Goal: Task Accomplishment & Management: Manage account settings

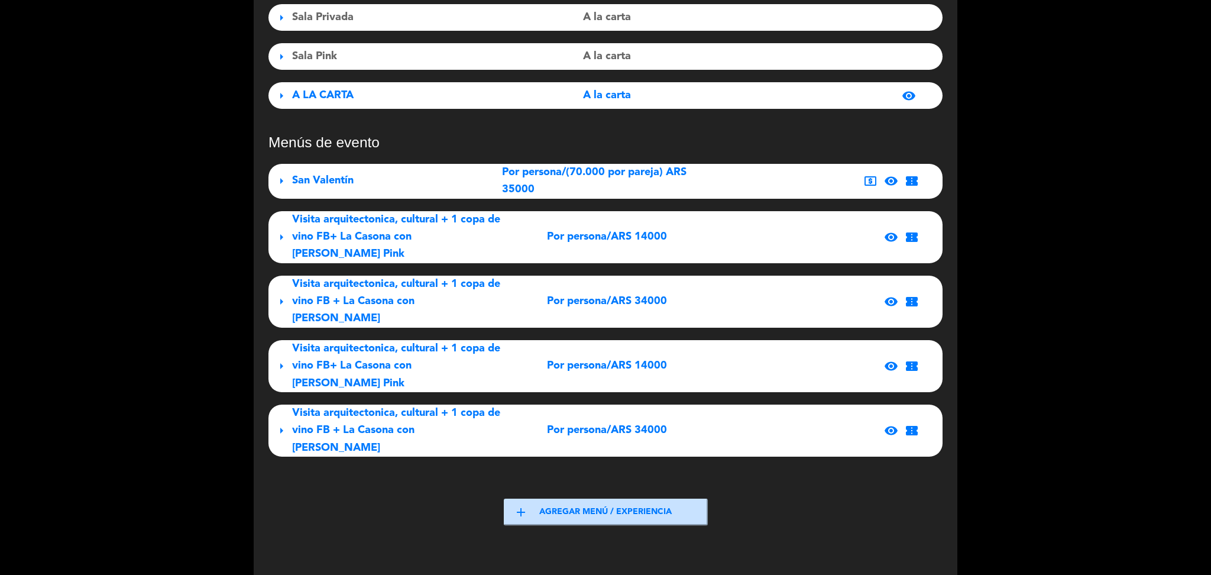
scroll to position [216, 0]
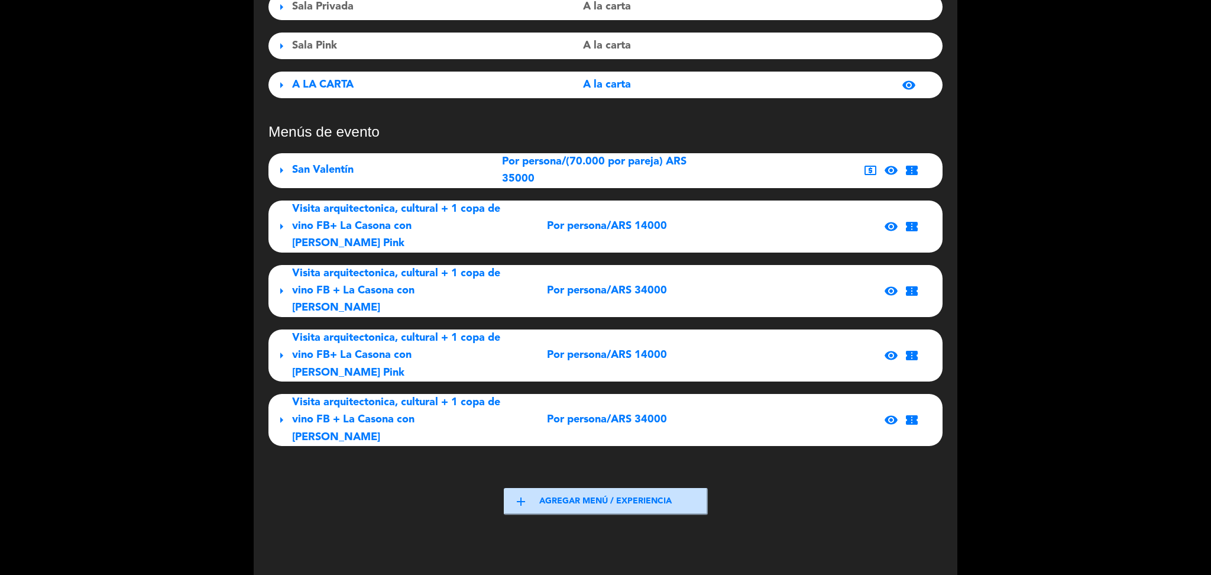
click at [366, 227] on span "Visita arquitectonica, cultural + 1 copa de vino FB+ La Casona con [PERSON_NAME…" at bounding box center [396, 226] width 208 height 46
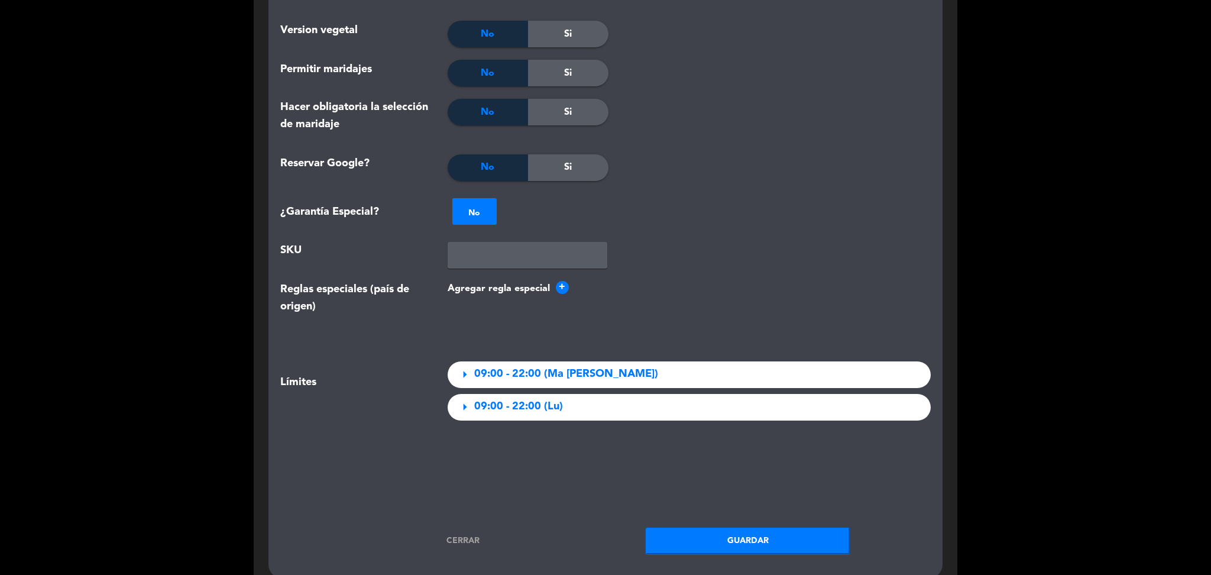
scroll to position [1636, 0]
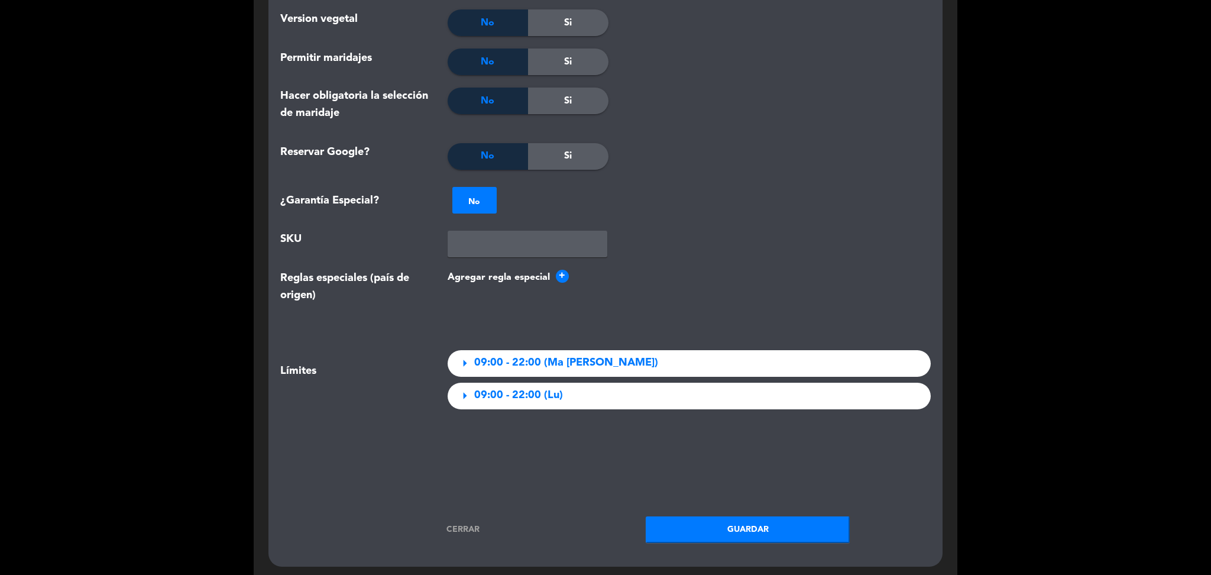
click at [515, 363] on span "09:00 - 22:00 (Ma [PERSON_NAME])" at bounding box center [566, 362] width 184 height 17
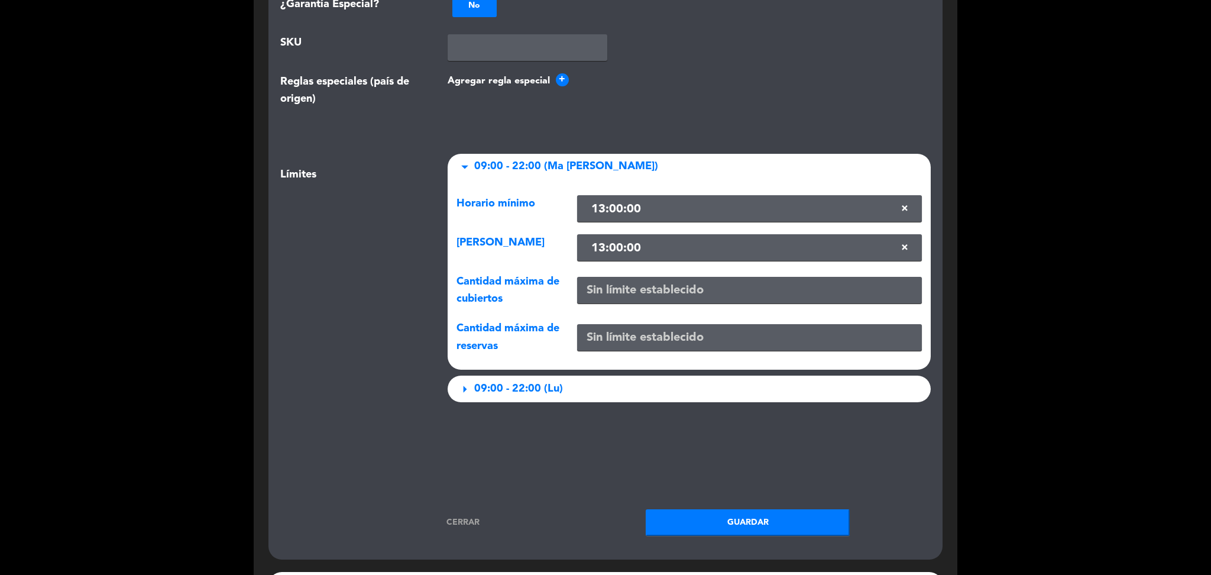
scroll to position [1839, 0]
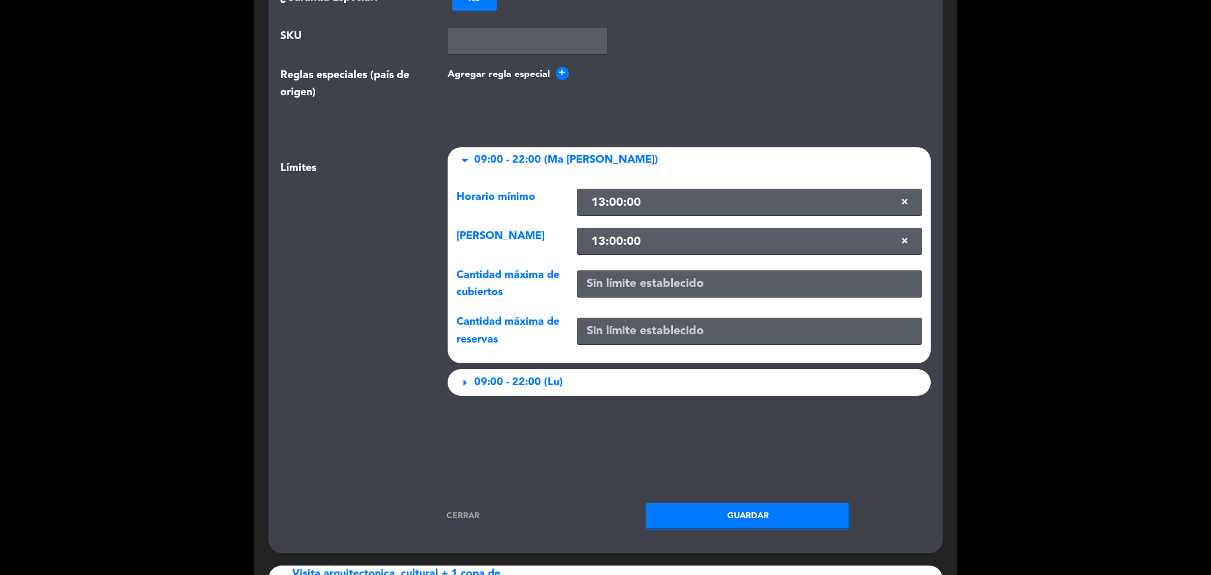
click at [507, 390] on span "09:00 - 22:00 (Lu)" at bounding box center [518, 382] width 89 height 17
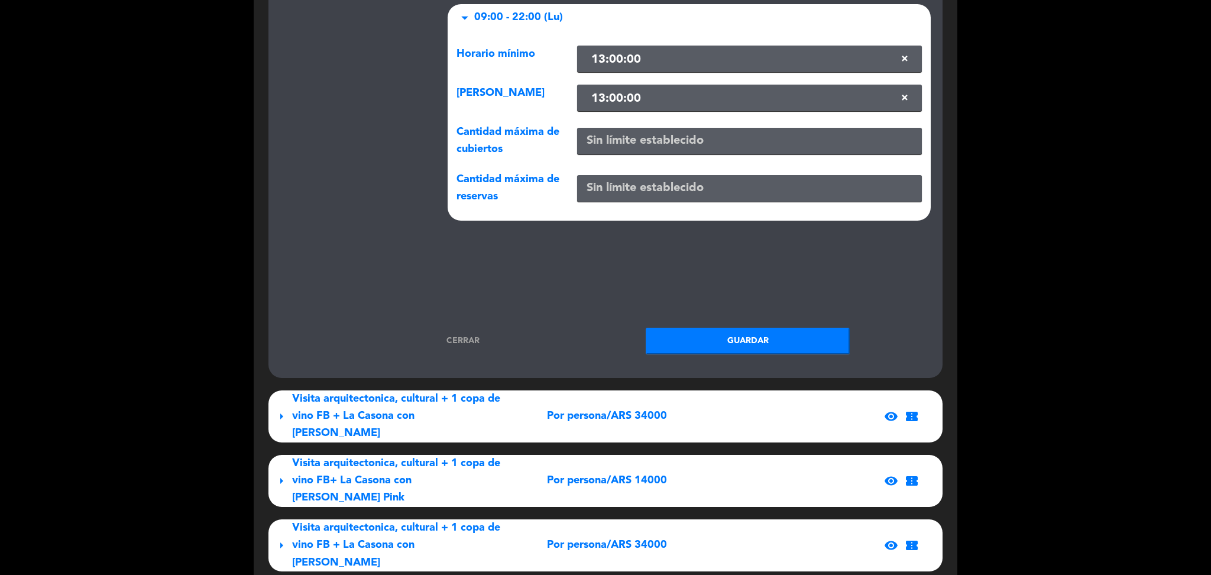
scroll to position [2246, 0]
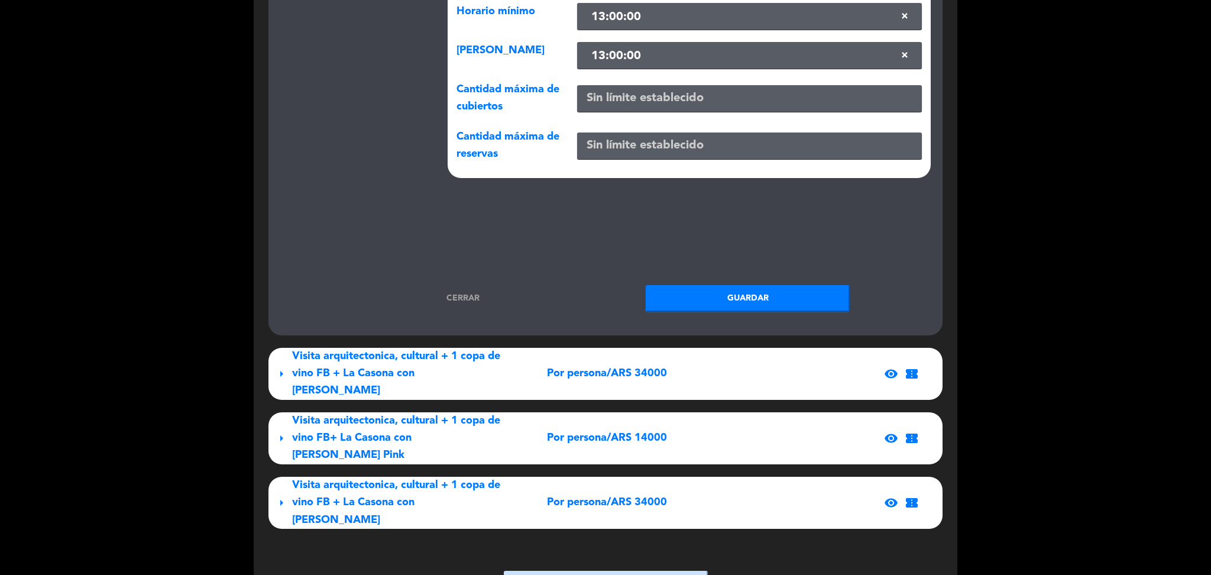
click at [535, 365] on div "Por persona/ARS 34000" at bounding box center [607, 373] width 210 height 17
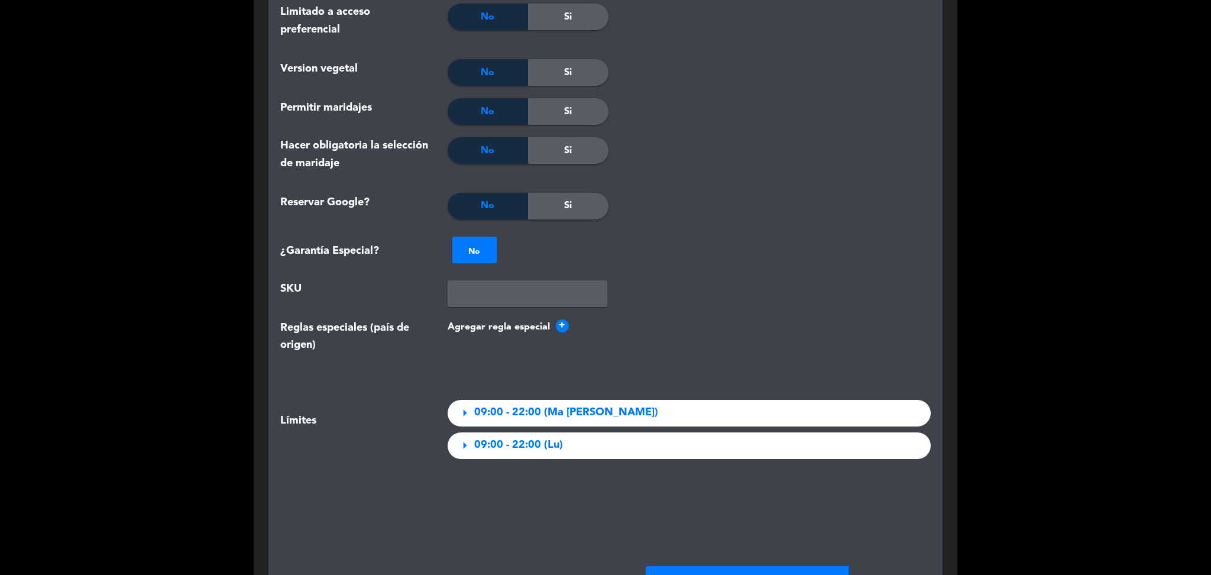
click at [532, 417] on span "09:00 - 22:00 (Ma [PERSON_NAME])" at bounding box center [566, 412] width 184 height 17
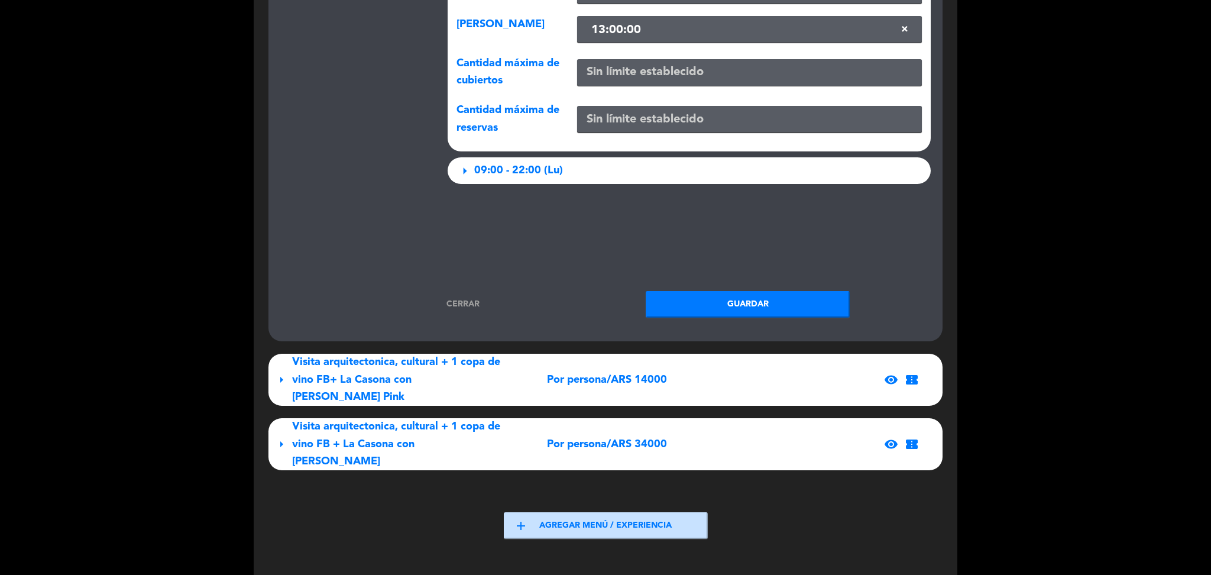
scroll to position [4293, 0]
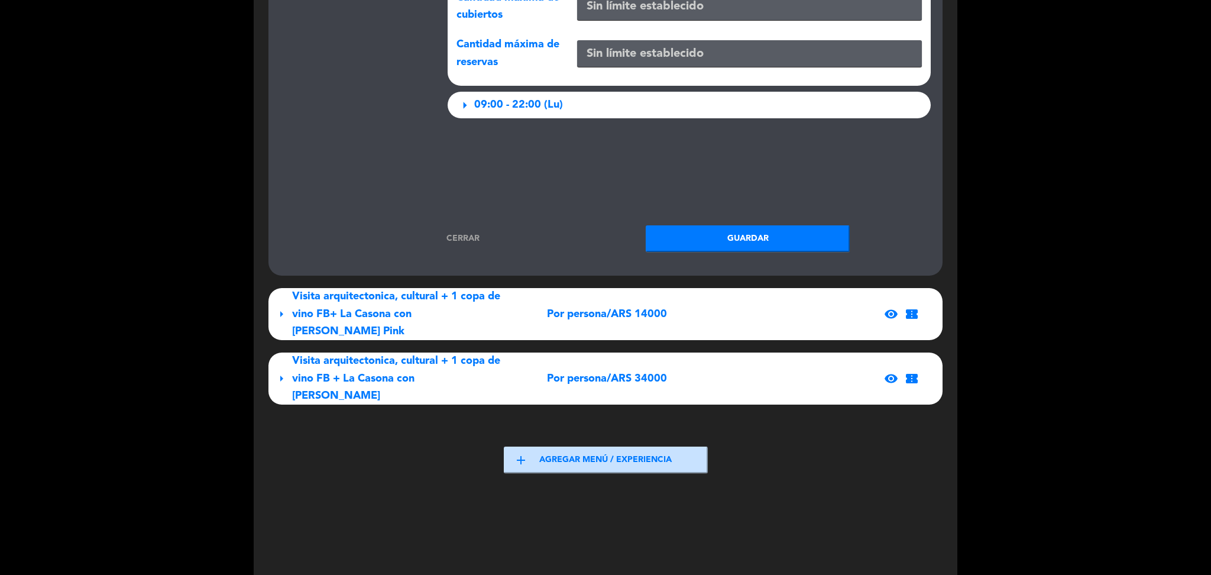
click at [529, 318] on div "arrow_right Visita arquitectonica, cultural + 1 copa de vino FB+ La Casona con …" at bounding box center [606, 314] width 674 height 52
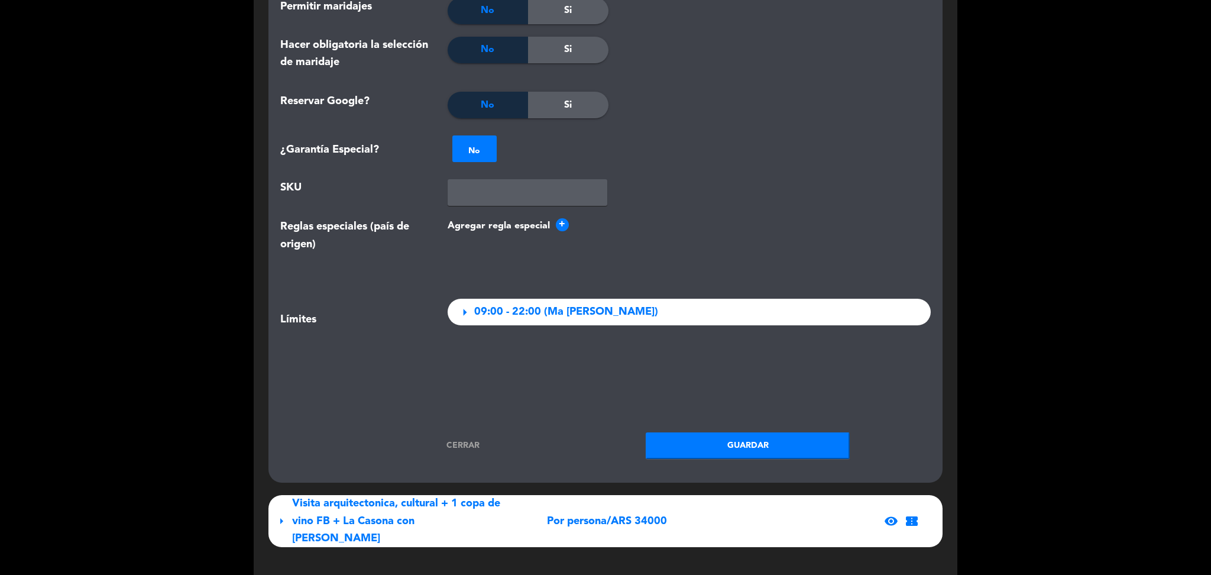
scroll to position [5856, 0]
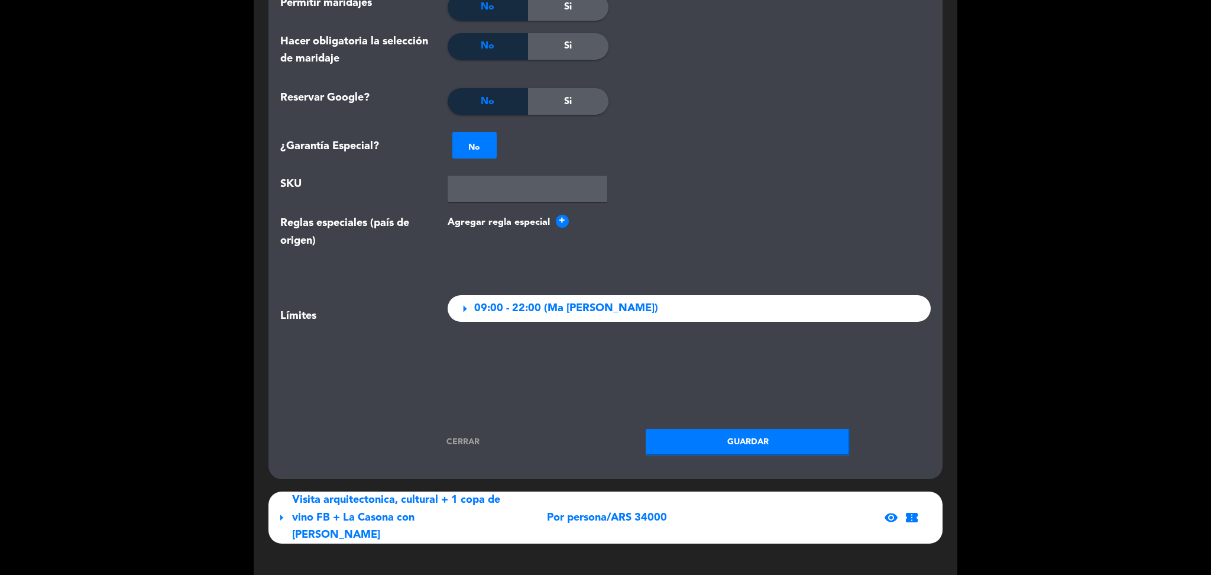
click at [528, 312] on span "09:00 - 22:00 (Ma [PERSON_NAME])" at bounding box center [566, 308] width 184 height 17
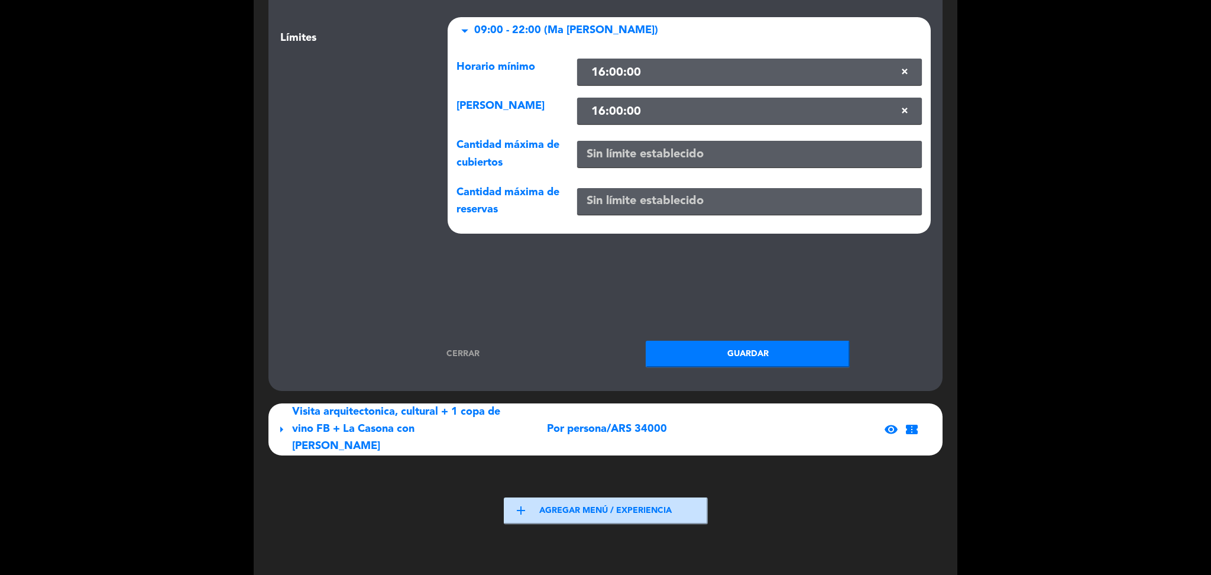
scroll to position [6162, 0]
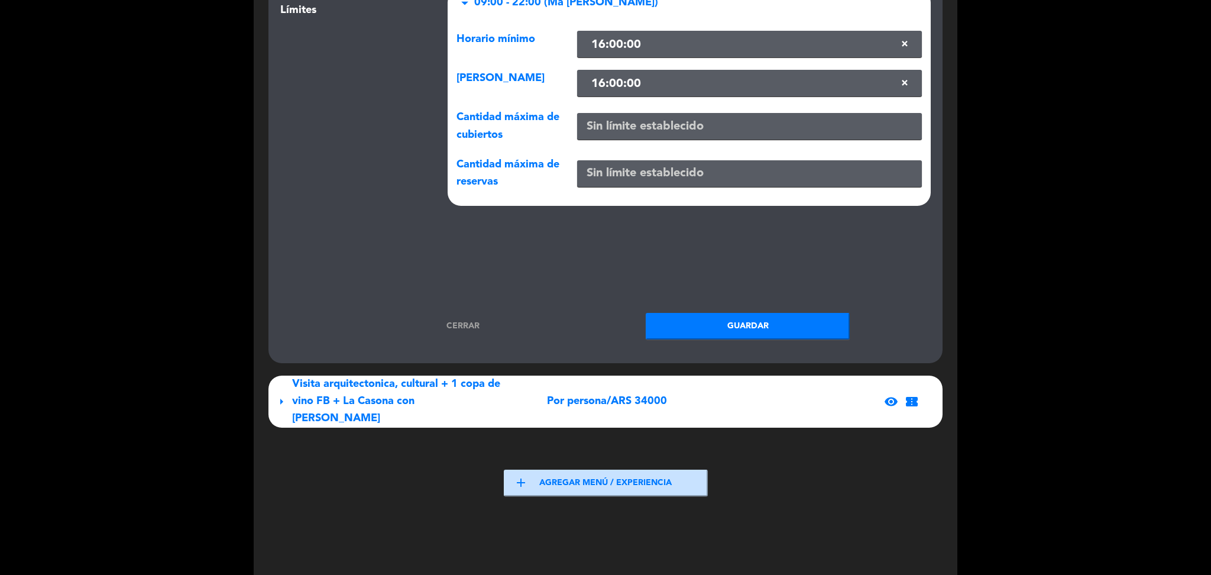
click at [455, 392] on div "Visita arquitectonica, cultural + 1 copa de vino FB + La Casona con [PERSON_NAM…" at bounding box center [397, 402] width 210 height 52
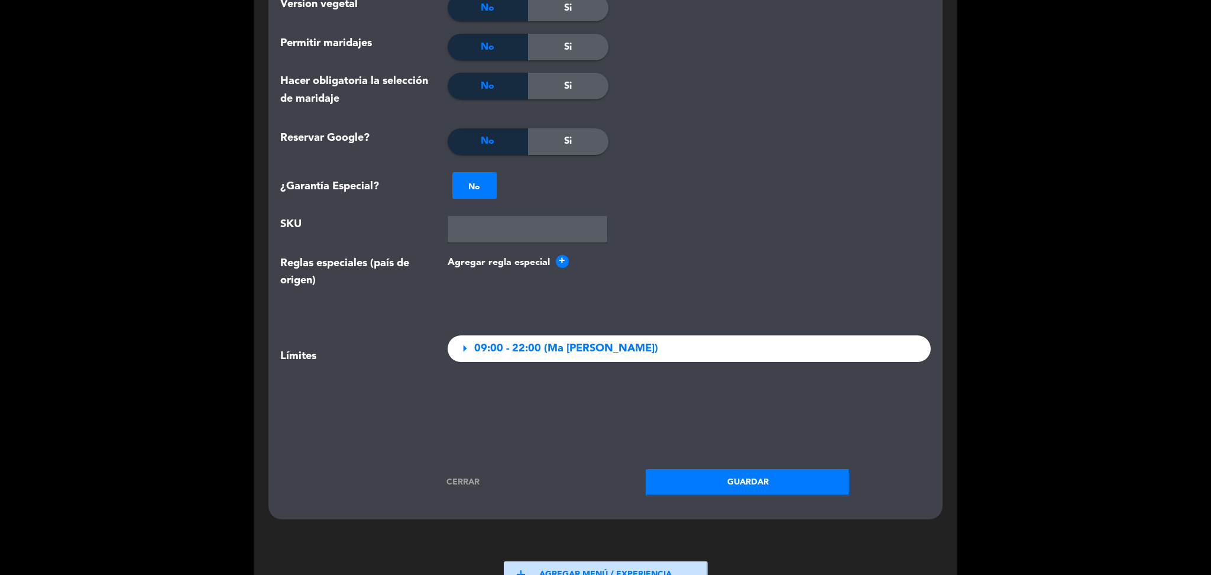
click at [460, 480] on link "Cerrar" at bounding box center [463, 483] width 204 height 14
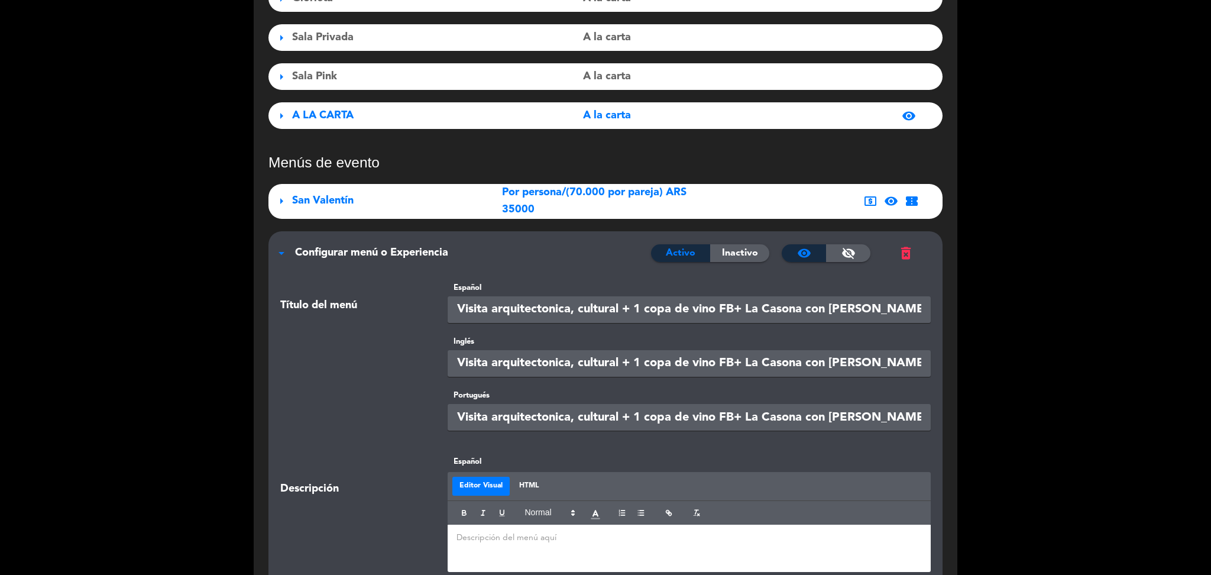
scroll to position [0, 0]
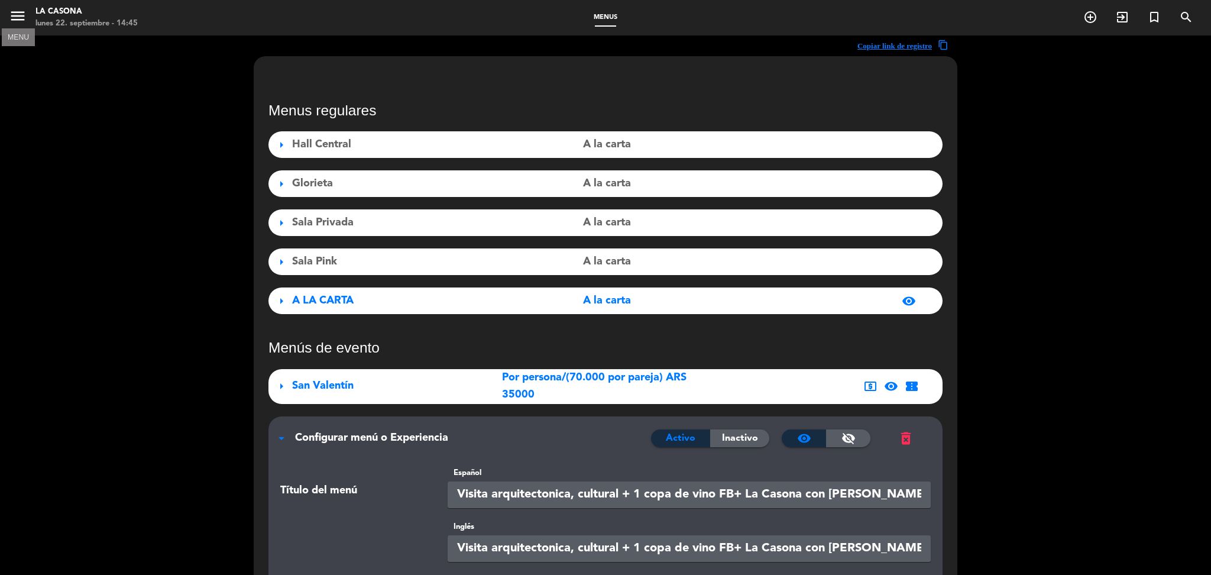
click at [14, 15] on icon "menu" at bounding box center [18, 16] width 18 height 18
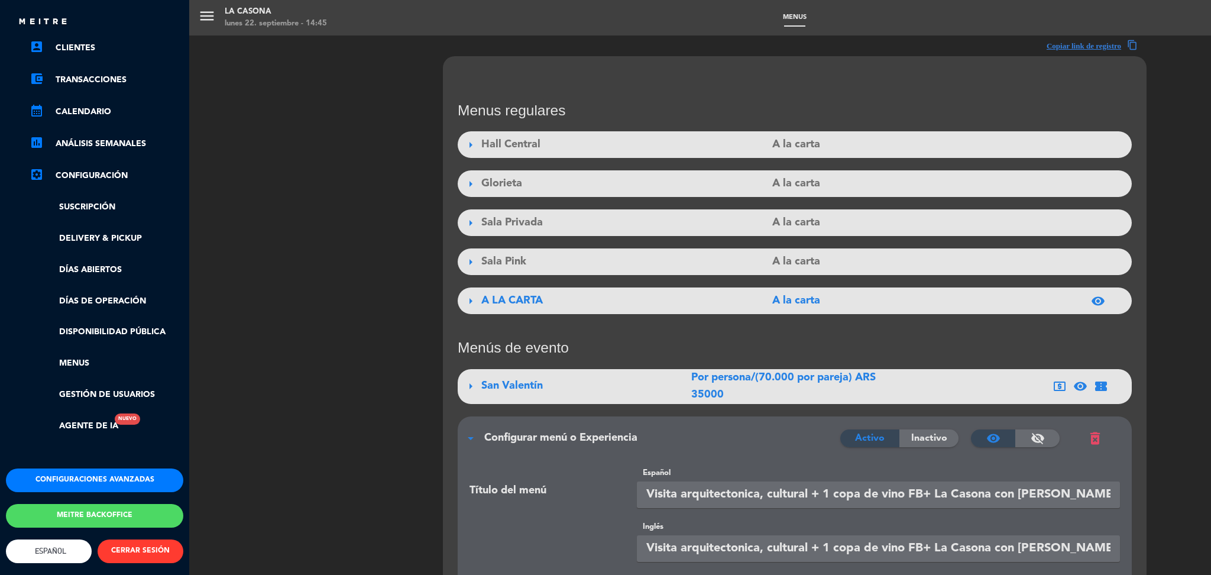
scroll to position [102, 0]
click at [109, 473] on button "Configuraciones avanzadas" at bounding box center [94, 481] width 177 height 24
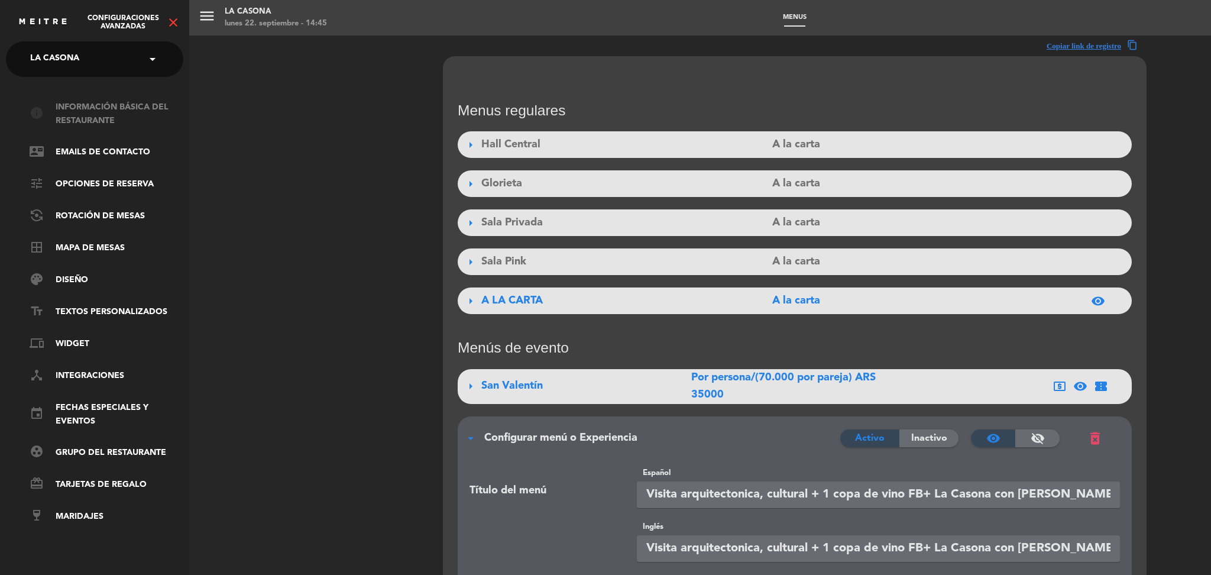
click at [73, 115] on link "info Información básica del restaurante" at bounding box center [107, 114] width 154 height 27
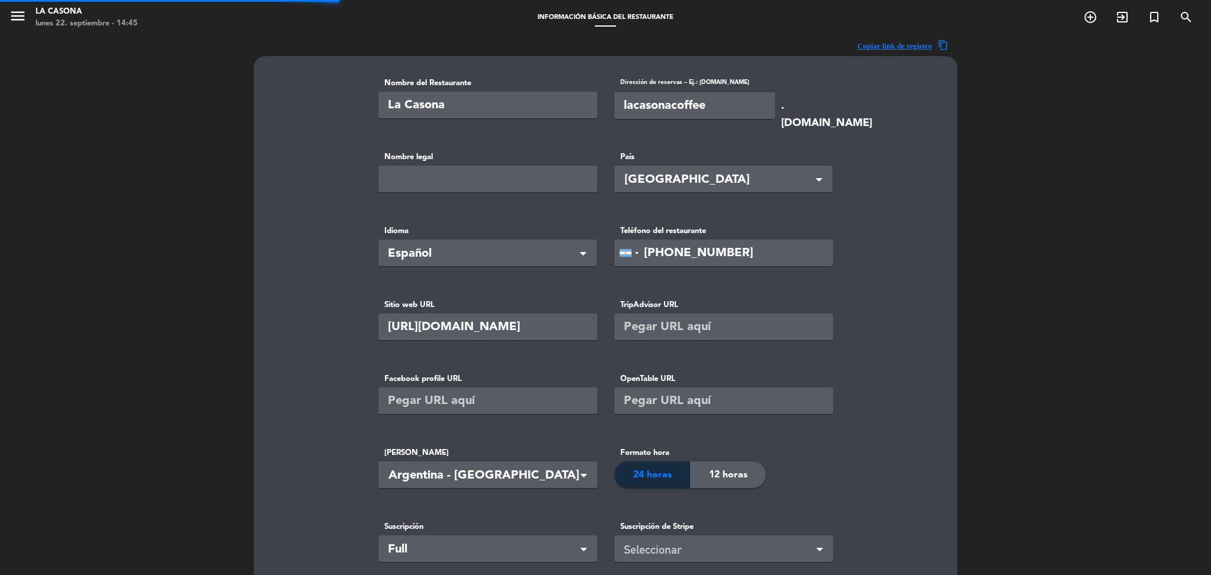
type input "[PERSON_NAME]"
type input "929"
click at [687, 99] on input "lacasonacoffee" at bounding box center [695, 105] width 161 height 27
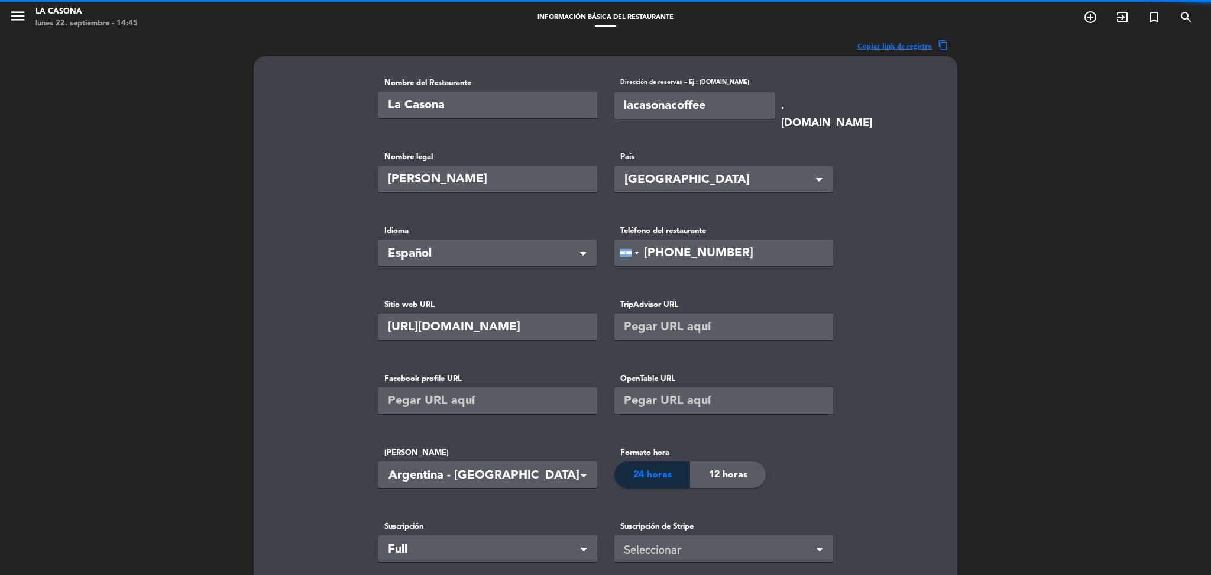
click at [687, 99] on input "lacasonacoffee" at bounding box center [695, 105] width 161 height 27
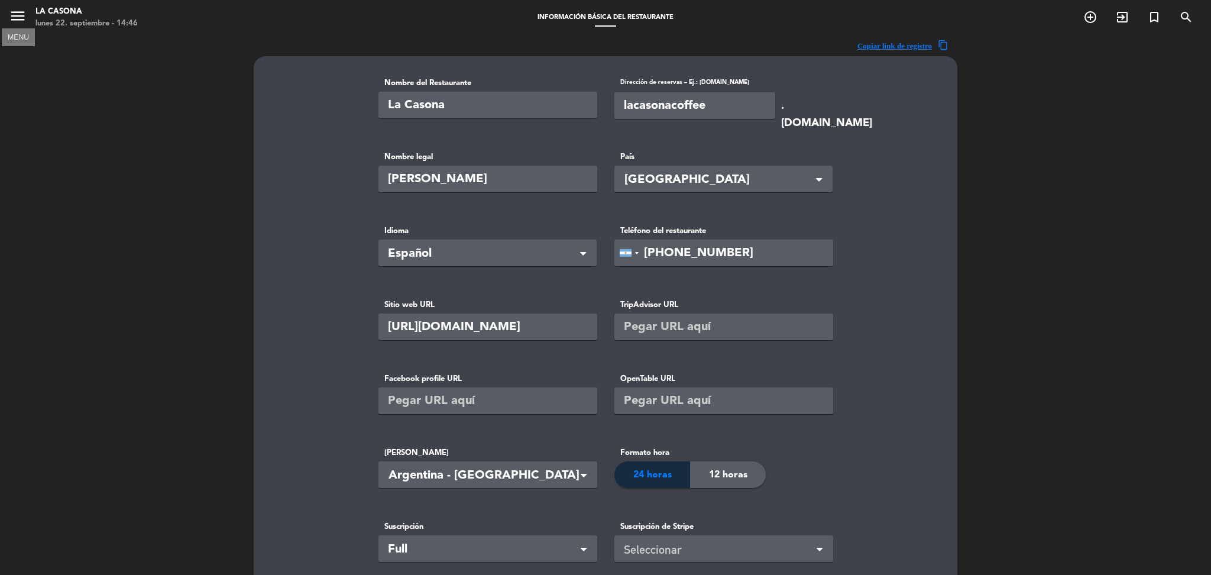
click at [14, 22] on icon "menu" at bounding box center [18, 16] width 18 height 18
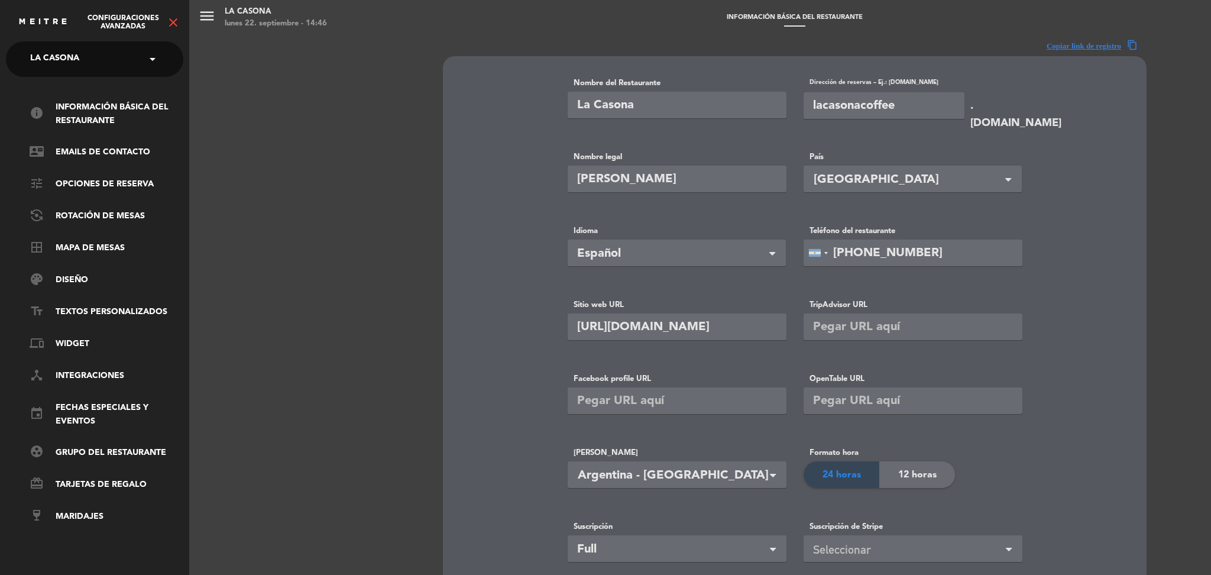
click at [172, 22] on icon "close" at bounding box center [173, 22] width 14 height 14
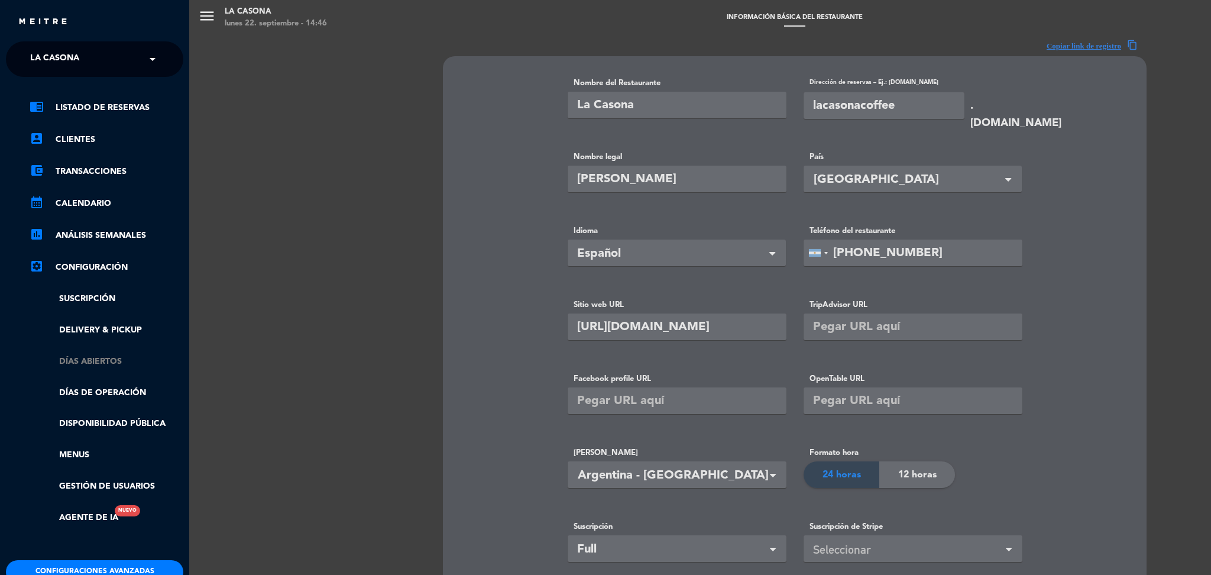
click at [80, 356] on link "Días abiertos" at bounding box center [107, 362] width 154 height 14
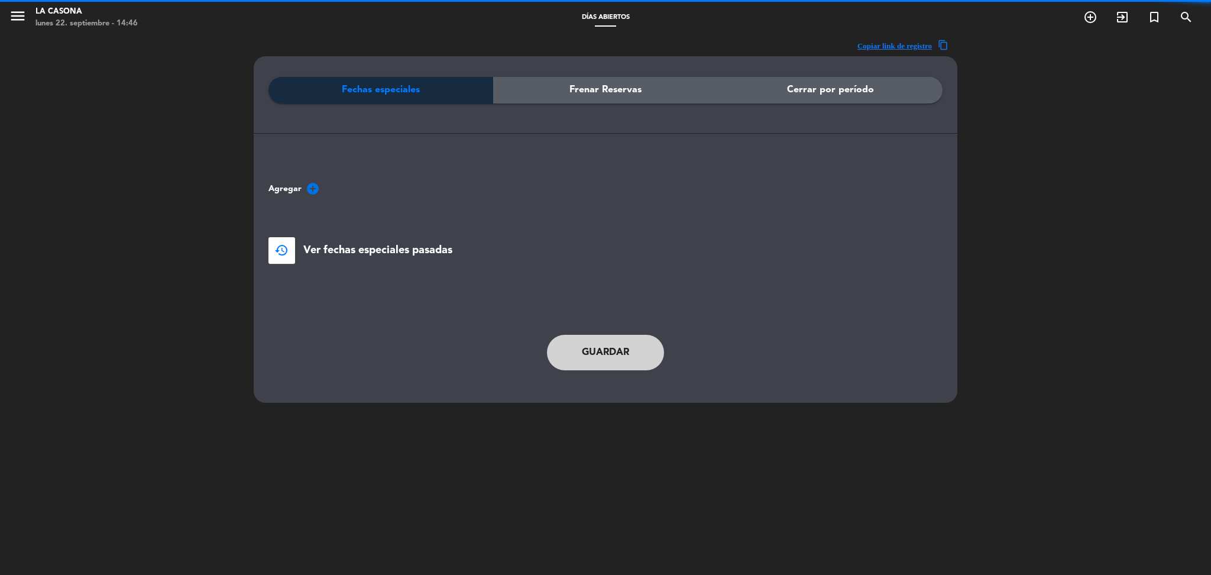
click at [313, 185] on icon "add_circle" at bounding box center [313, 189] width 14 height 14
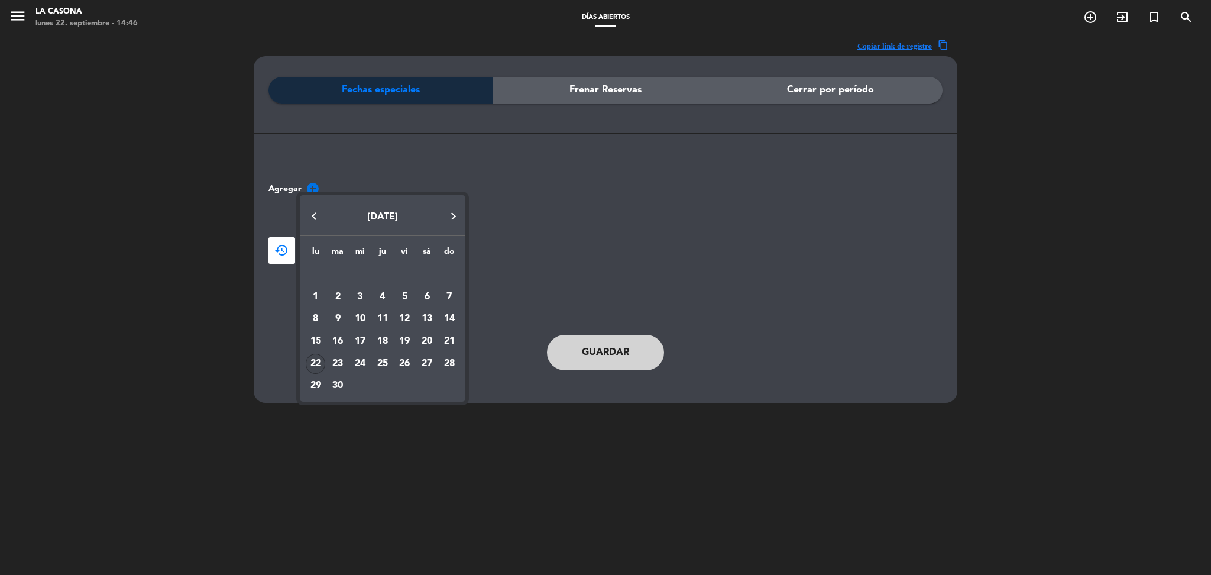
click at [453, 221] on button "Next month" at bounding box center [454, 216] width 24 height 24
click at [309, 337] on div "13" at bounding box center [316, 341] width 20 height 20
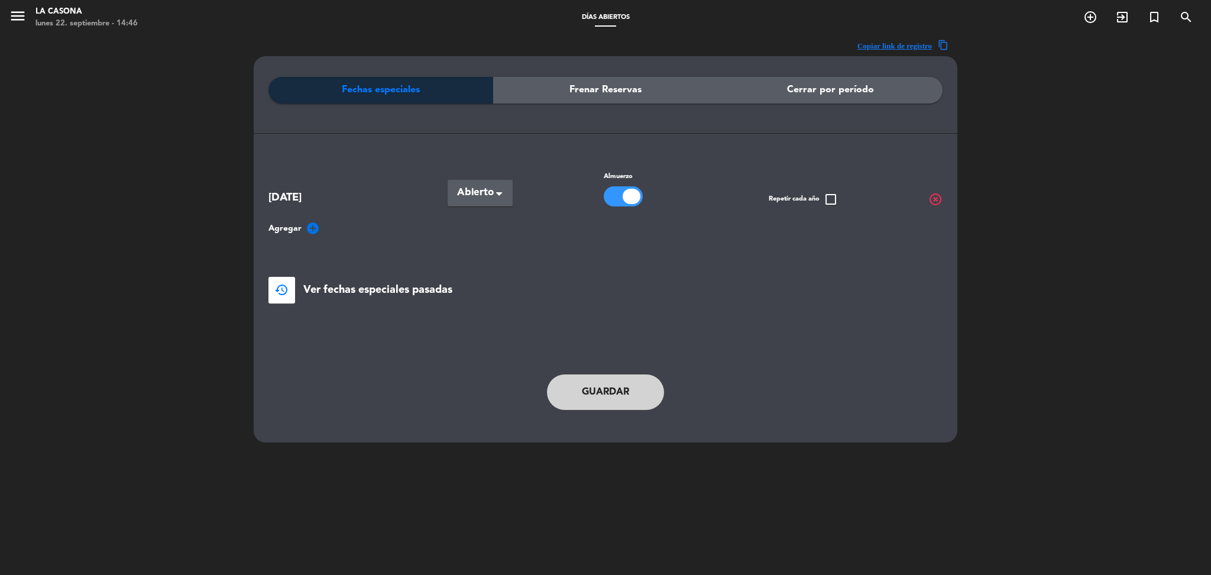
click at [581, 398] on button "Guardar" at bounding box center [605, 391] width 117 height 35
click at [16, 24] on icon "menu" at bounding box center [18, 16] width 18 height 18
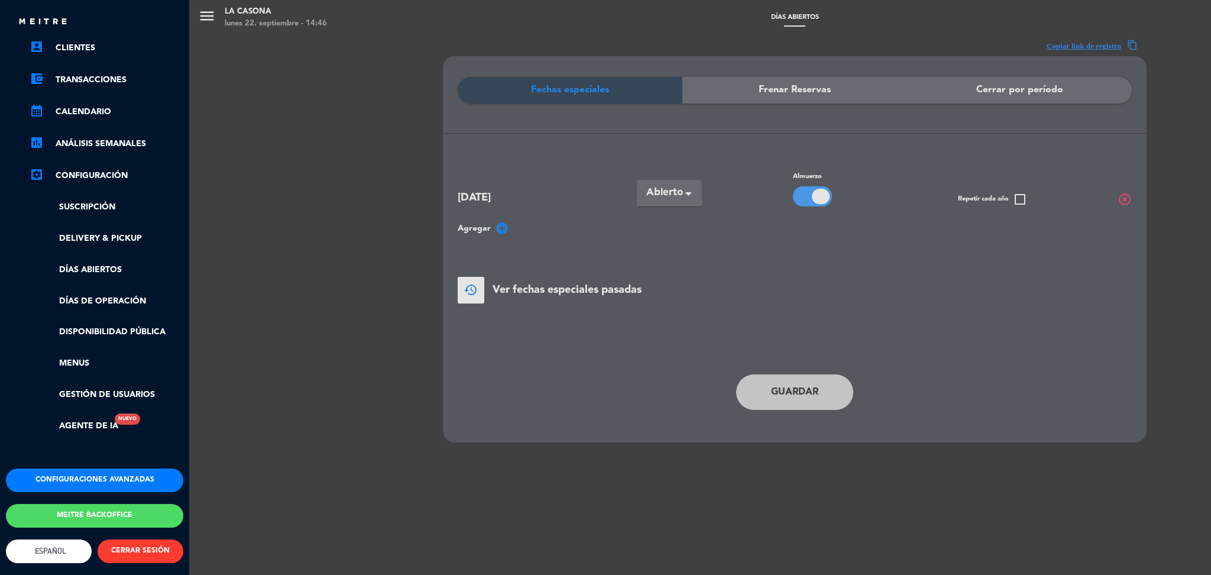
scroll to position [102, 0]
click at [70, 476] on button "Configuraciones avanzadas" at bounding box center [94, 481] width 177 height 24
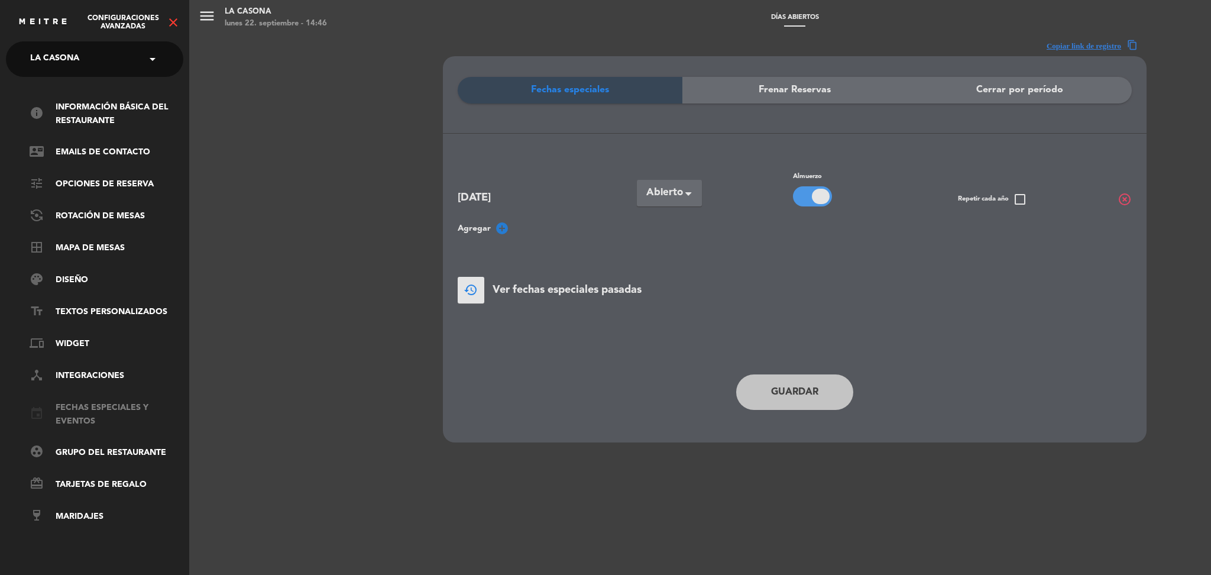
click at [70, 402] on link "event Fechas especiales y eventos" at bounding box center [107, 414] width 154 height 27
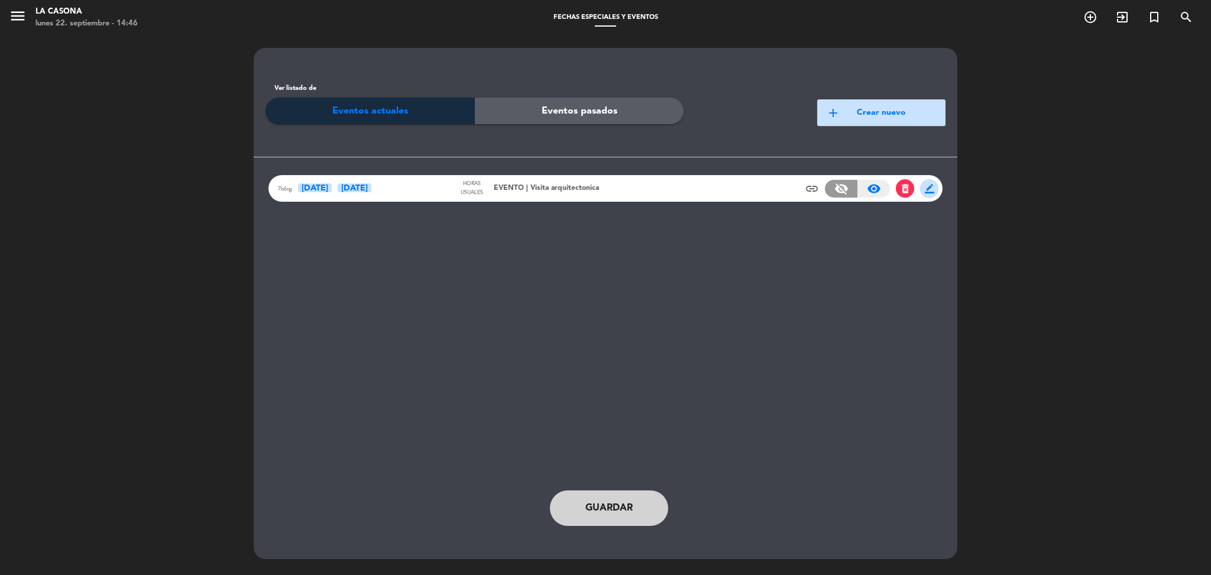
click at [538, 188] on span "EVENTO | Visita arquitectonica" at bounding box center [546, 189] width 105 height 12
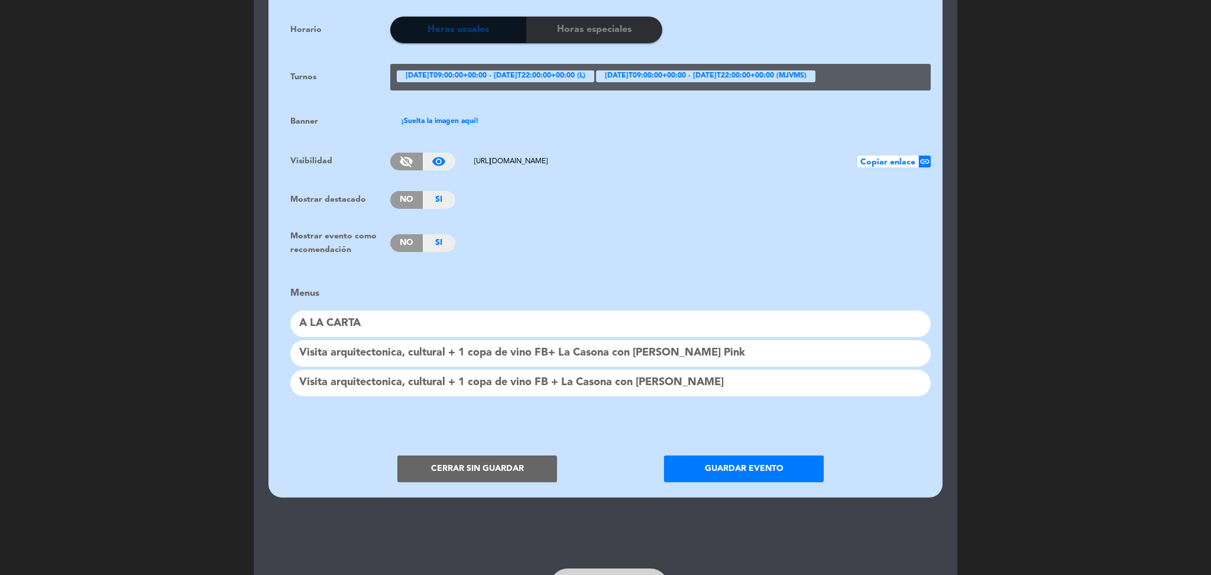
scroll to position [811, 0]
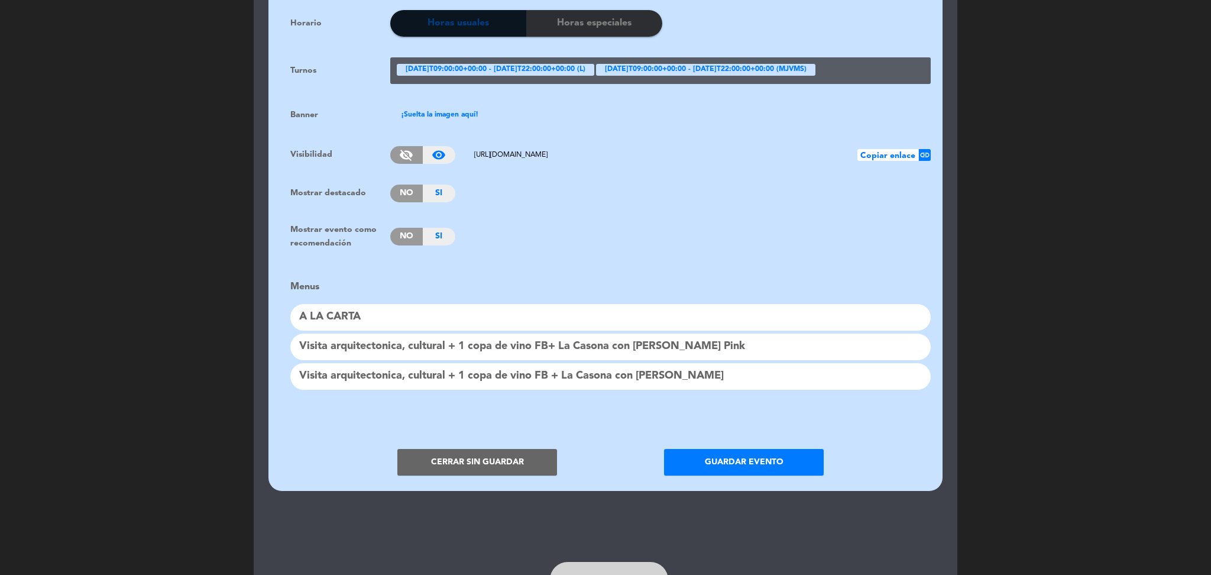
click at [468, 467] on button "Cerrar sin guardar" at bounding box center [478, 462] width 160 height 27
